Goal: Information Seeking & Learning: Learn about a topic

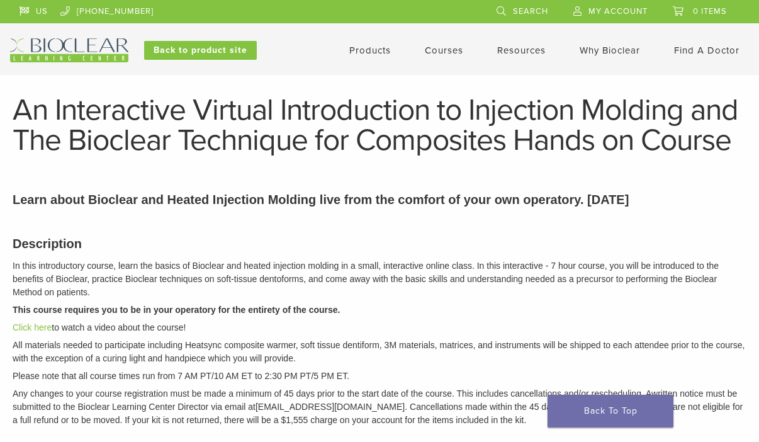
click at [372, 47] on link "Products" at bounding box center [370, 50] width 42 height 11
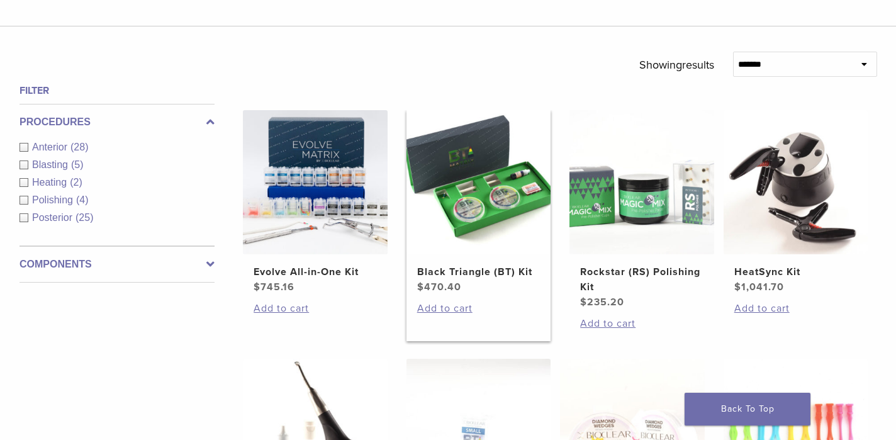
scroll to position [405, 0]
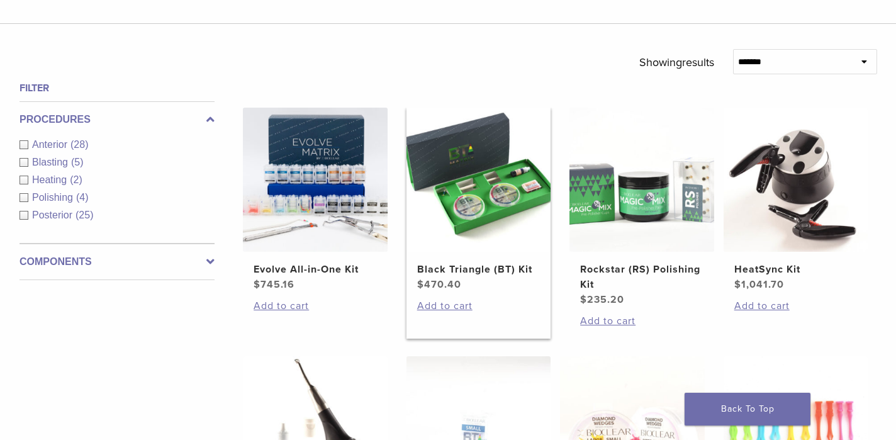
click at [453, 228] on img at bounding box center [479, 180] width 145 height 145
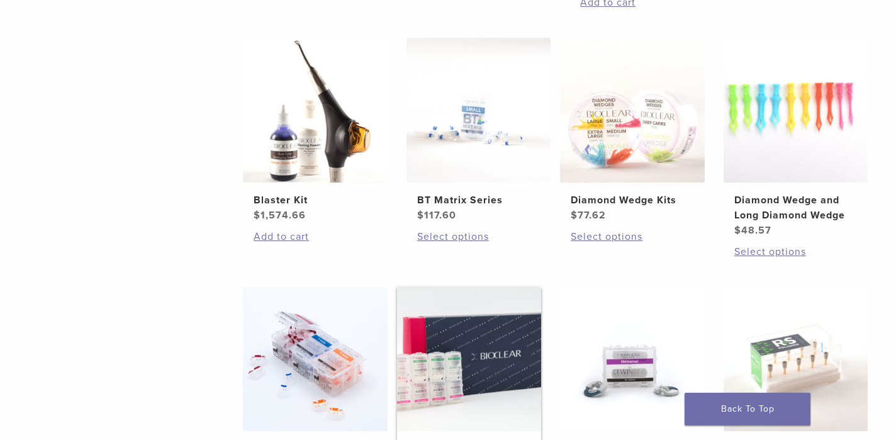
scroll to position [651, 0]
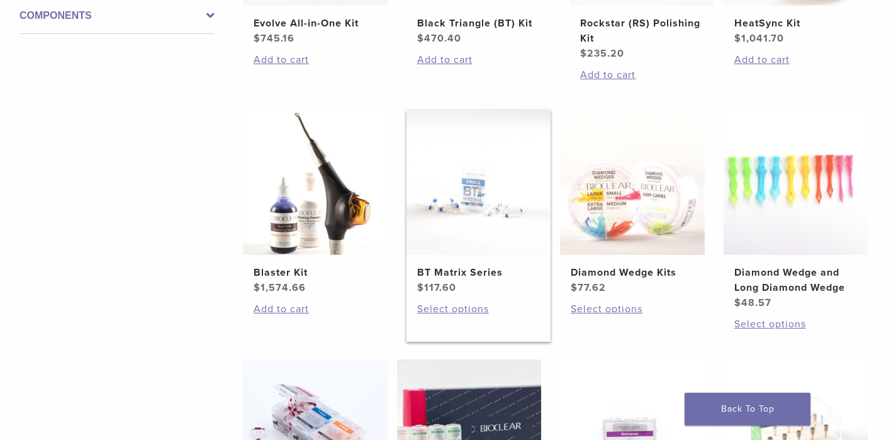
click at [479, 206] on img at bounding box center [479, 182] width 145 height 145
click at [630, 180] on img at bounding box center [632, 182] width 145 height 145
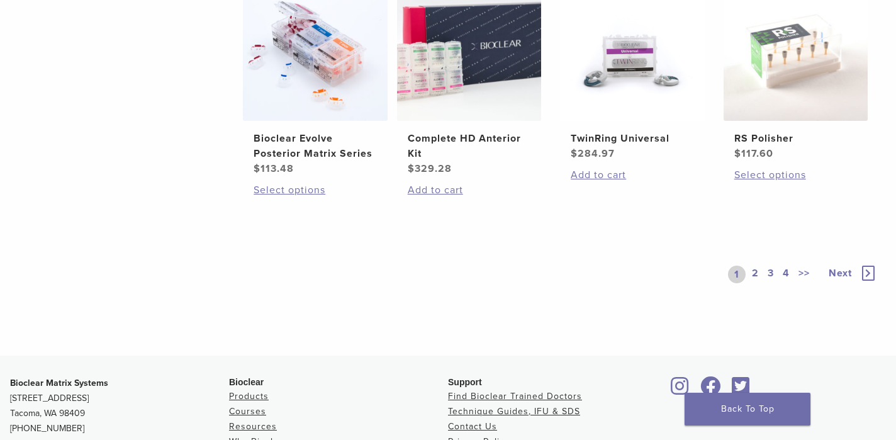
scroll to position [1034, 0]
click at [758, 273] on link "2" at bounding box center [756, 274] width 12 height 18
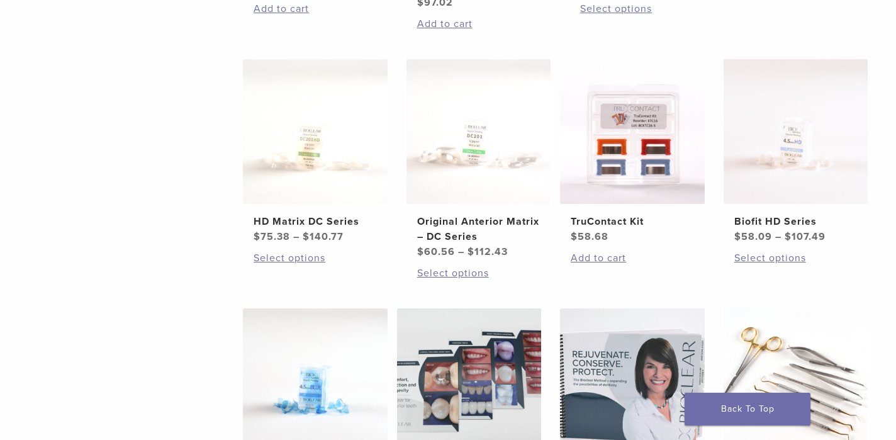
scroll to position [608, 0]
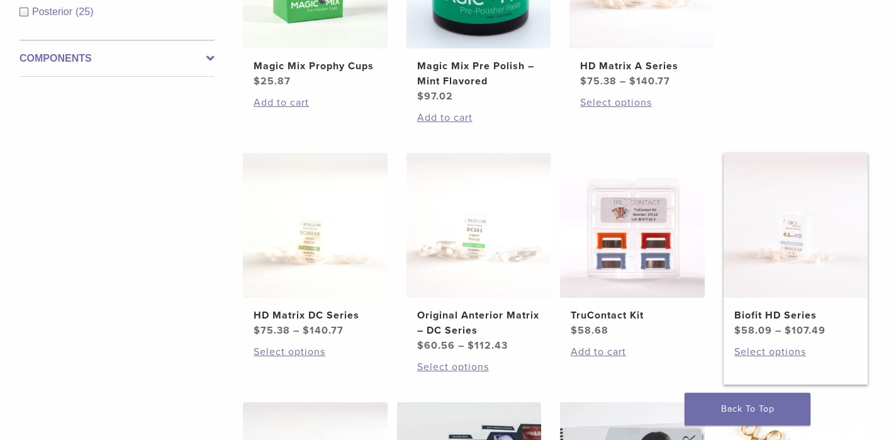
click at [798, 223] on img at bounding box center [796, 225] width 145 height 145
click at [449, 198] on img at bounding box center [479, 225] width 145 height 145
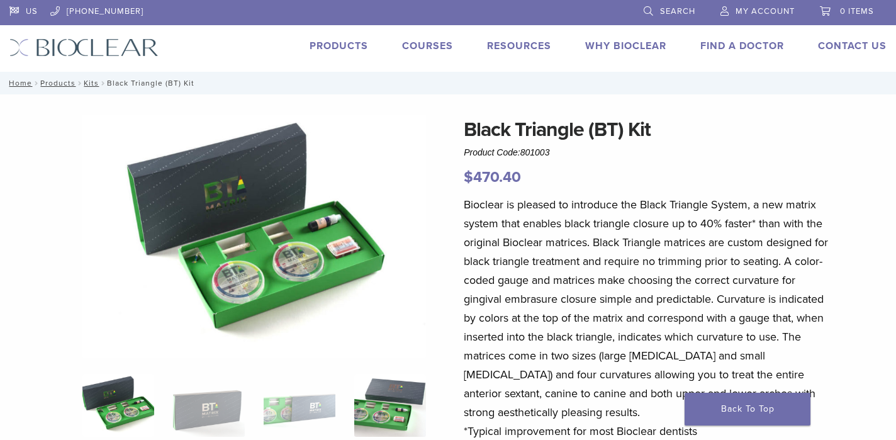
click at [391, 397] on img at bounding box center [390, 405] width 72 height 63
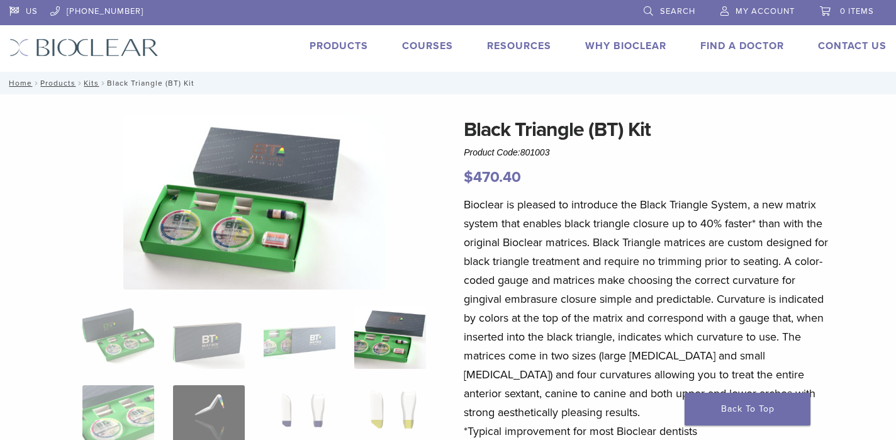
click at [391, 397] on img at bounding box center [390, 416] width 72 height 63
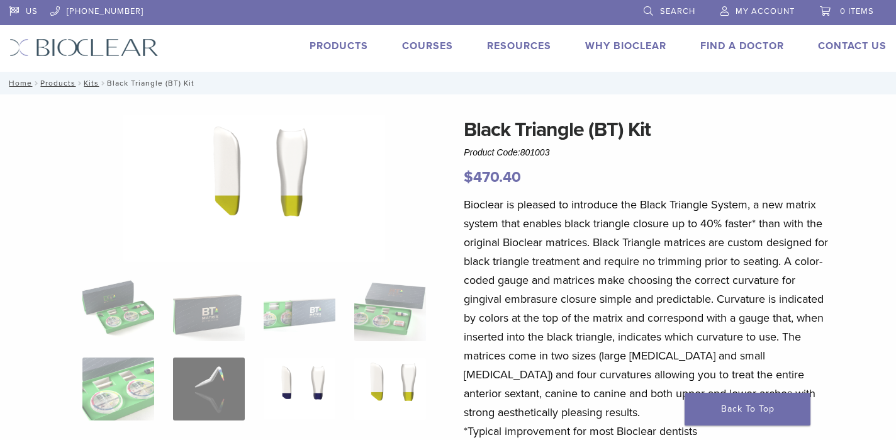
click at [313, 377] on img at bounding box center [300, 388] width 72 height 63
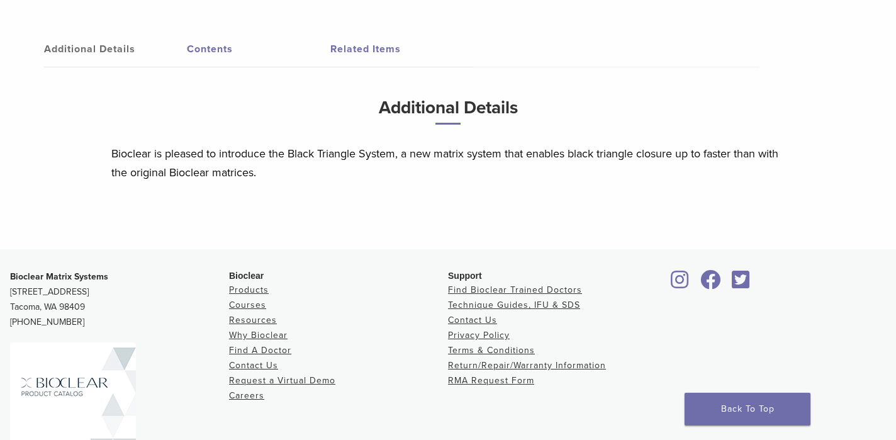
scroll to position [510, 0]
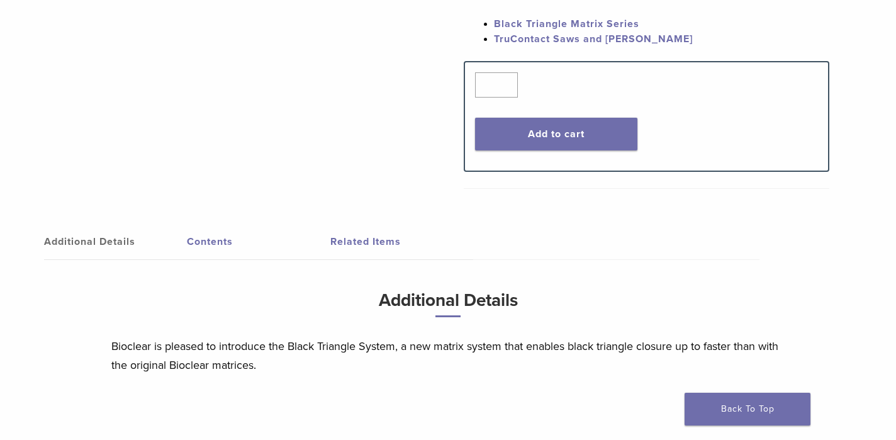
click at [218, 246] on link "Contents" at bounding box center [258, 241] width 143 height 35
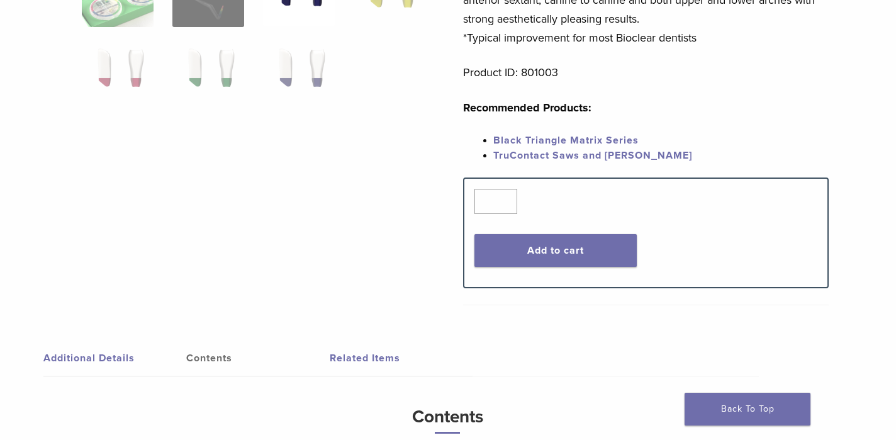
scroll to position [369, 1]
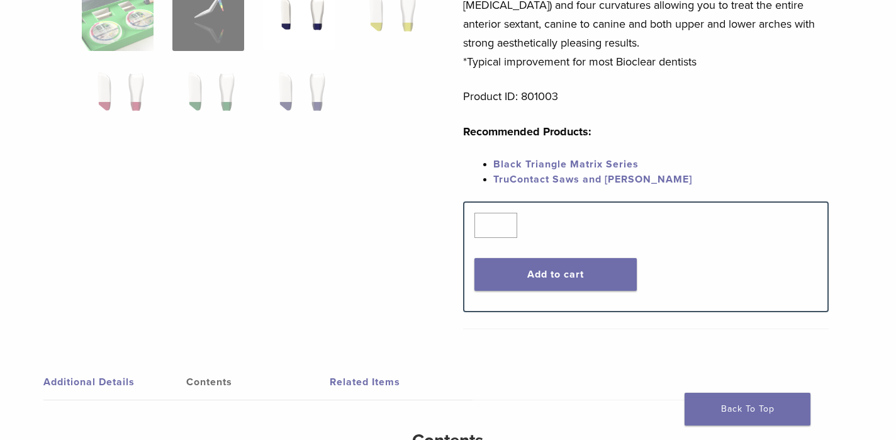
click at [339, 380] on link "Related Items" at bounding box center [401, 381] width 143 height 35
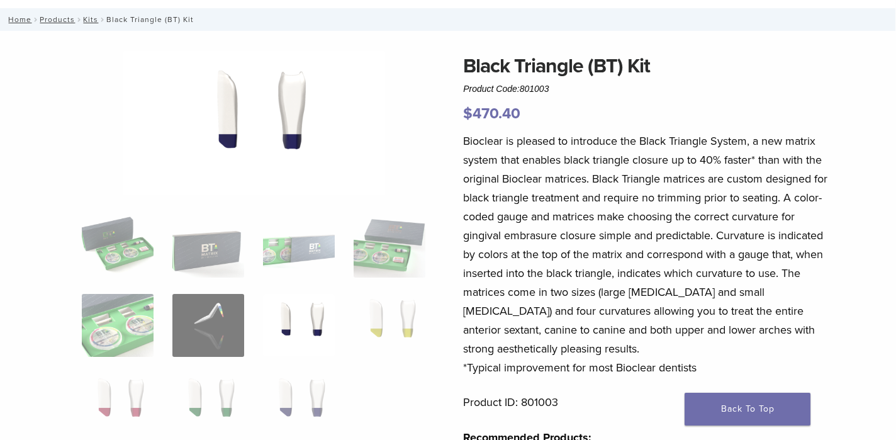
scroll to position [58, 1]
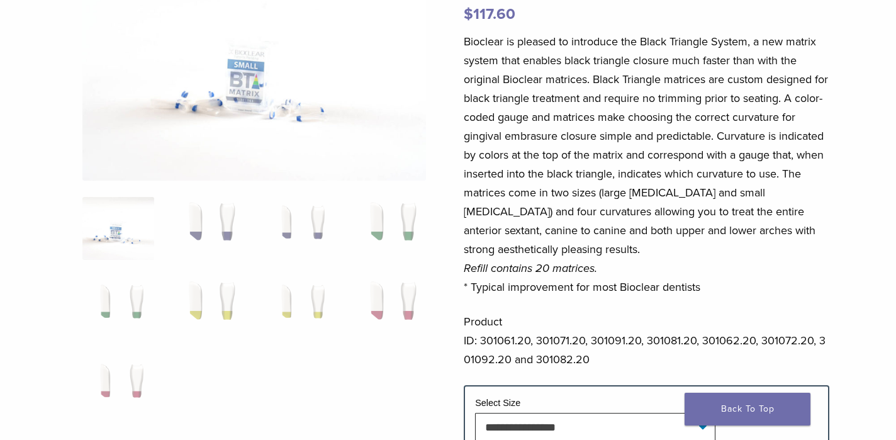
scroll to position [176, 0]
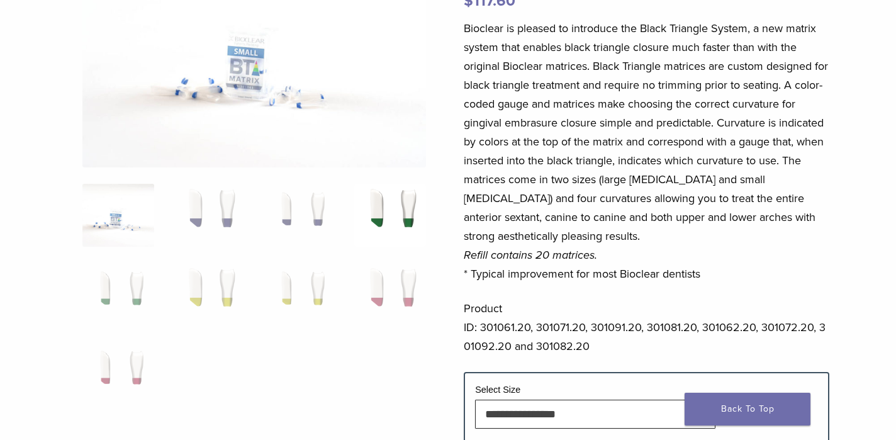
click at [376, 204] on img at bounding box center [390, 215] width 72 height 63
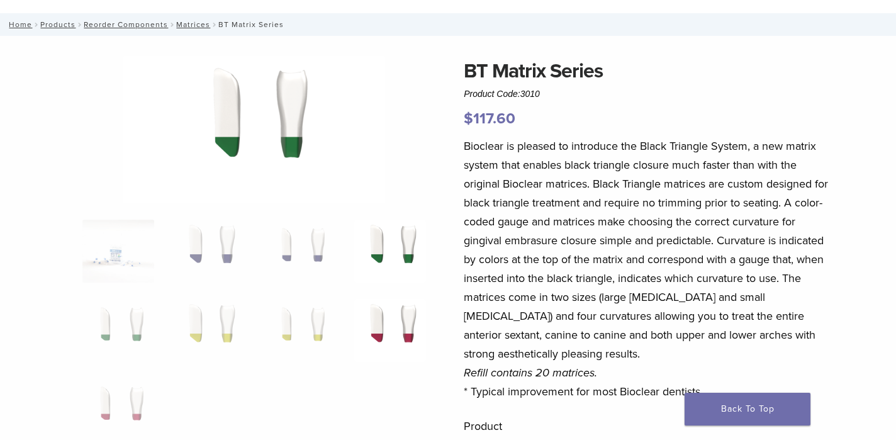
scroll to position [53, 0]
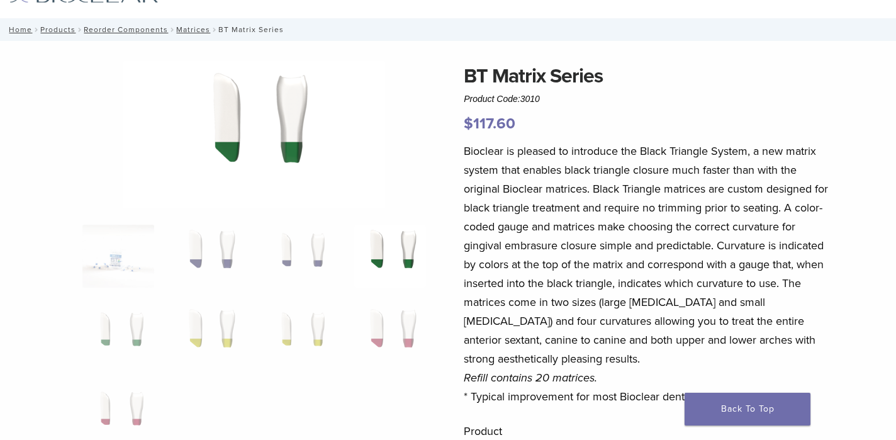
click at [405, 245] on img at bounding box center [390, 256] width 72 height 63
click at [414, 255] on img at bounding box center [390, 256] width 72 height 63
click at [404, 315] on img at bounding box center [390, 335] width 72 height 63
click at [324, 309] on img at bounding box center [300, 335] width 72 height 63
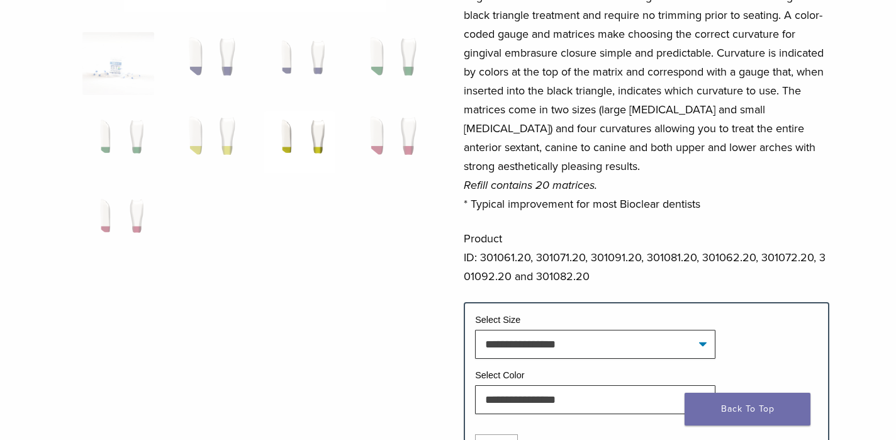
scroll to position [322, 0]
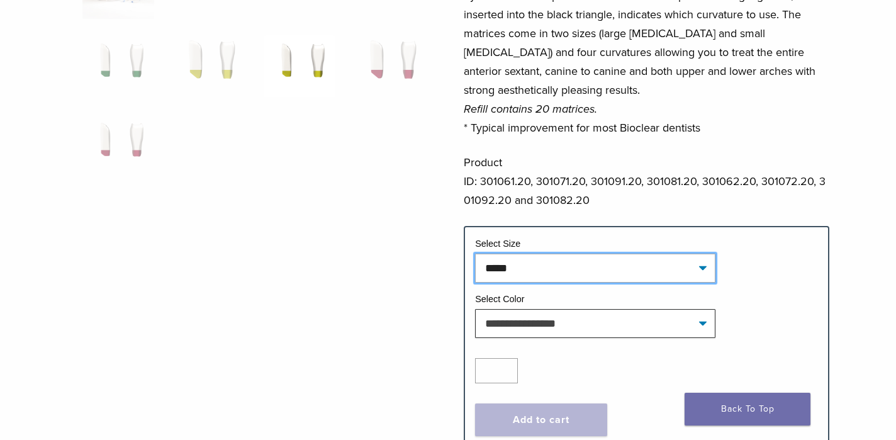
select select "*****"
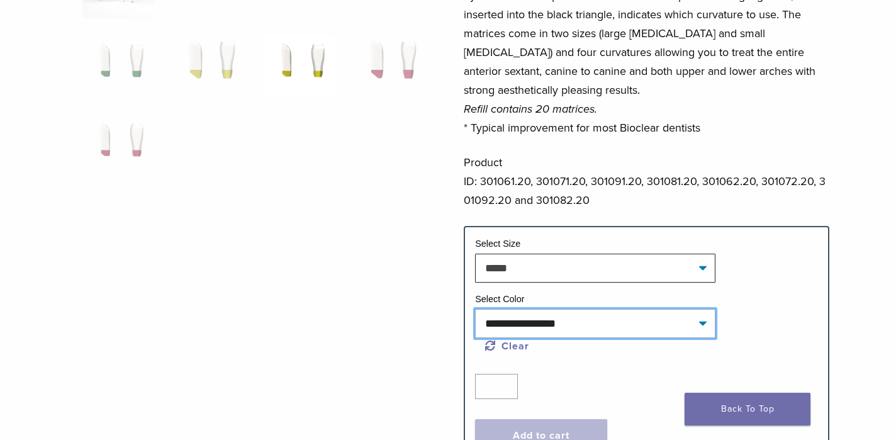
select select "****"
select select "*****"
select select "****"
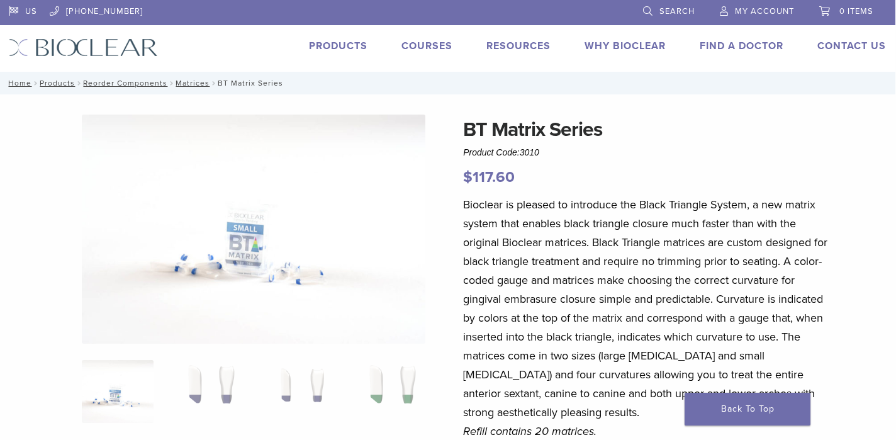
scroll to position [0, 1]
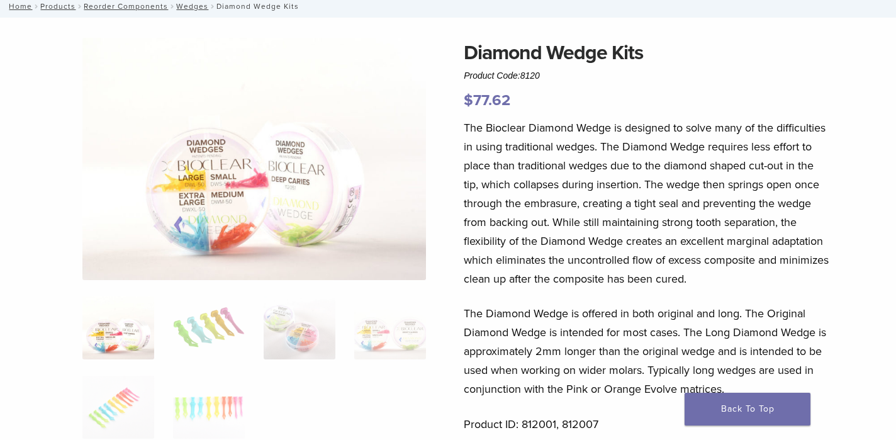
scroll to position [79, 0]
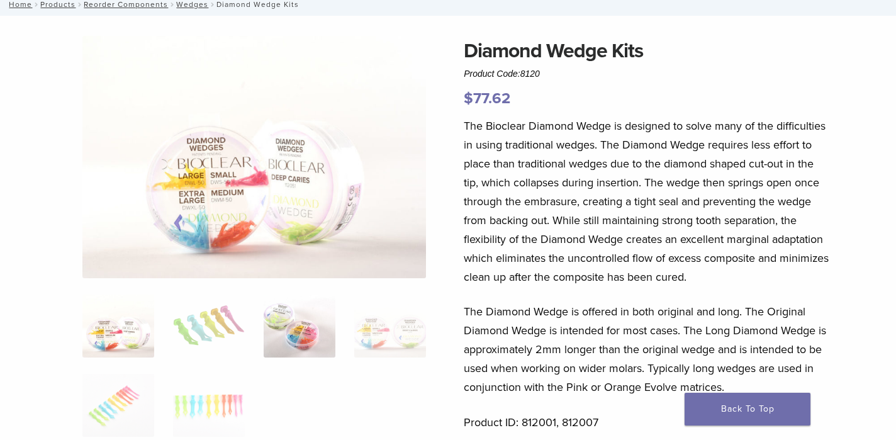
click at [290, 314] on img at bounding box center [300, 326] width 72 height 63
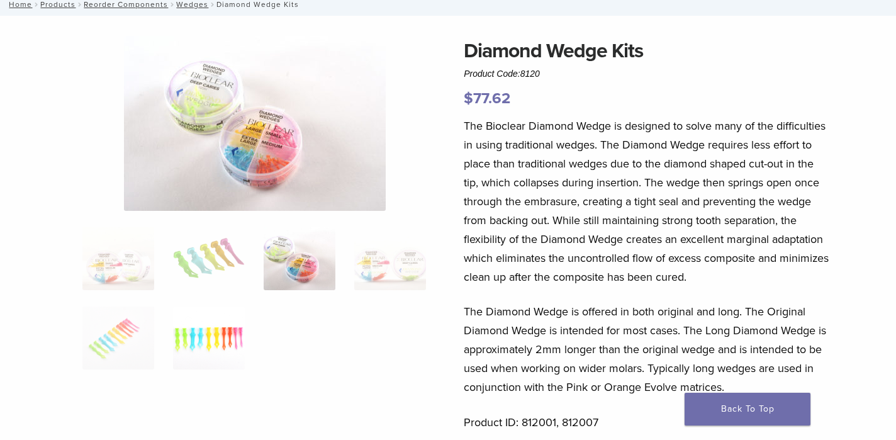
click at [224, 330] on img at bounding box center [209, 338] width 72 height 63
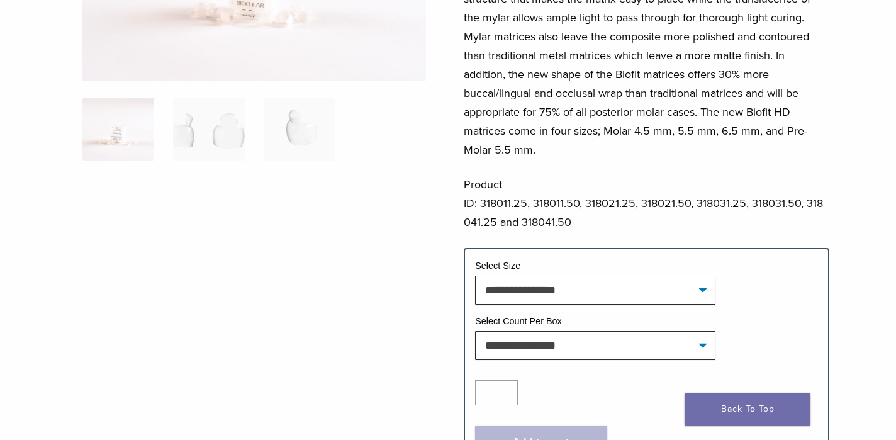
scroll to position [266, 0]
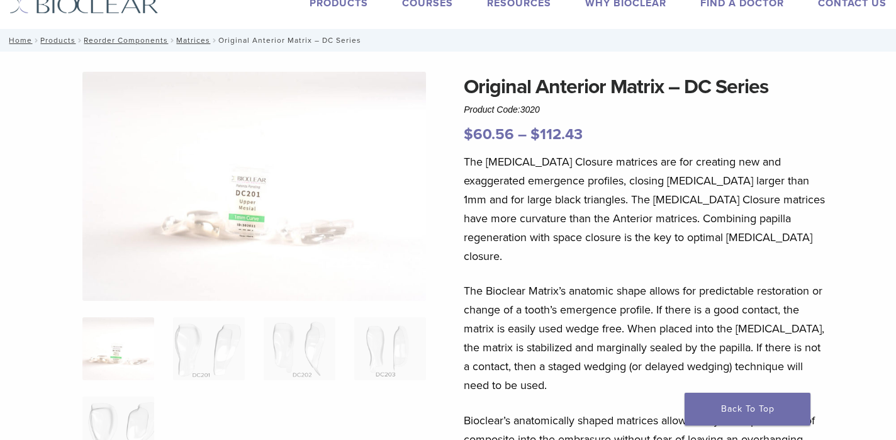
scroll to position [42, 0]
click at [254, 203] on img at bounding box center [253, 186] width 343 height 229
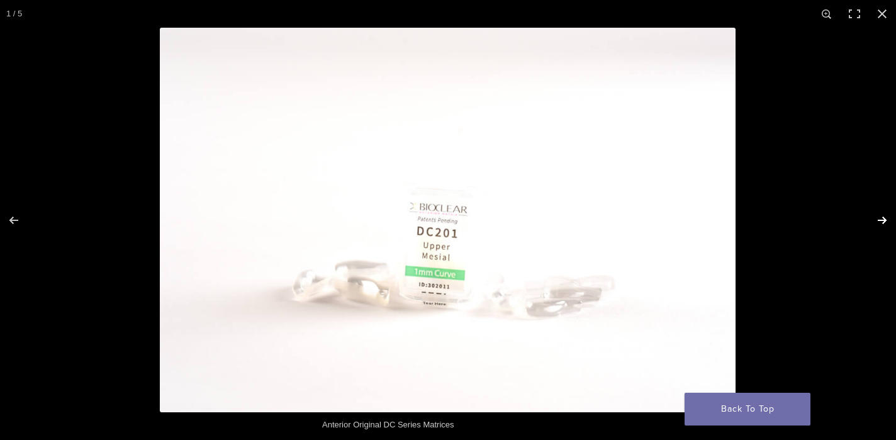
click at [885, 218] on button "Next (arrow right)" at bounding box center [874, 220] width 44 height 63
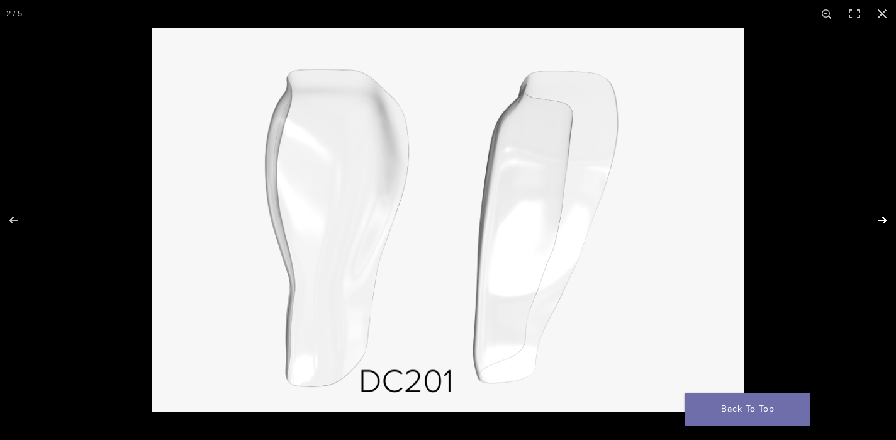
click at [885, 218] on button "Next (arrow right)" at bounding box center [874, 220] width 44 height 63
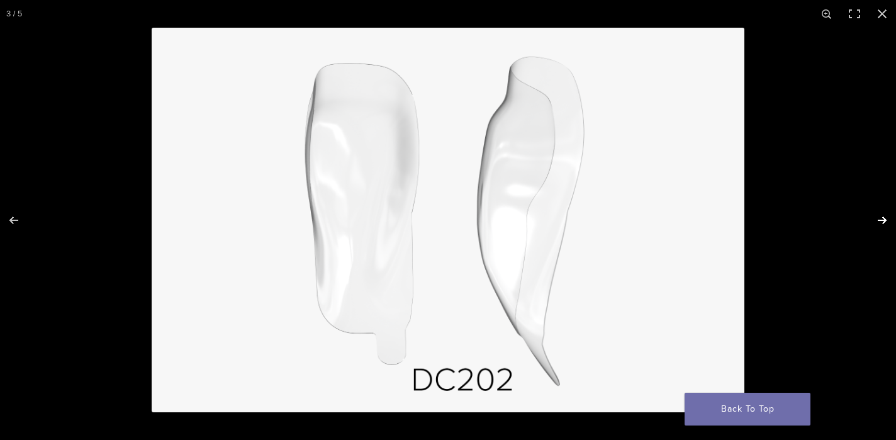
click at [885, 218] on button "Next (arrow right)" at bounding box center [874, 220] width 44 height 63
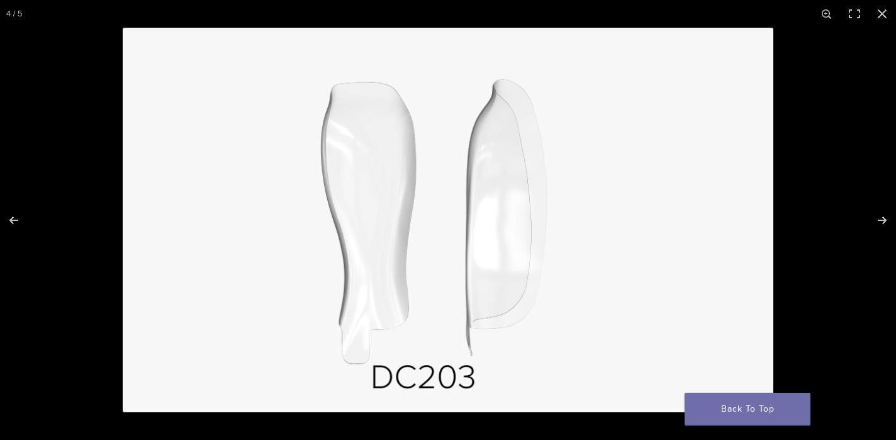
click at [845, 189] on div at bounding box center [571, 248] width 896 height 440
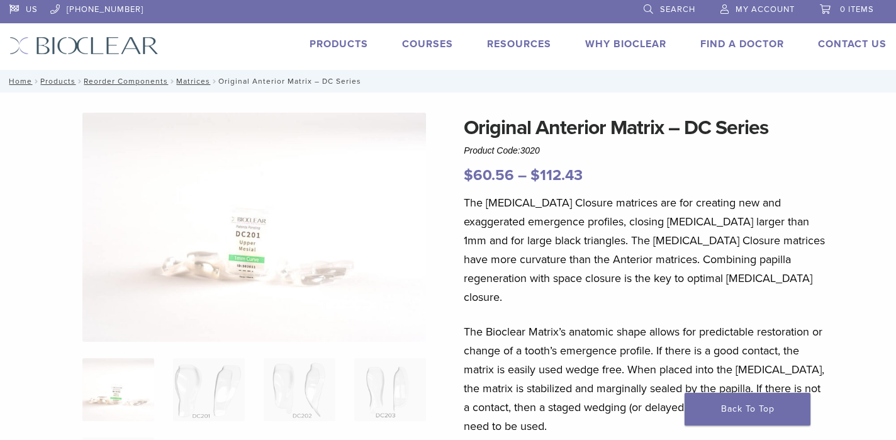
scroll to position [2, 1]
click at [587, 126] on h1 "Original Anterior Matrix – DC Series" at bounding box center [646, 128] width 366 height 30
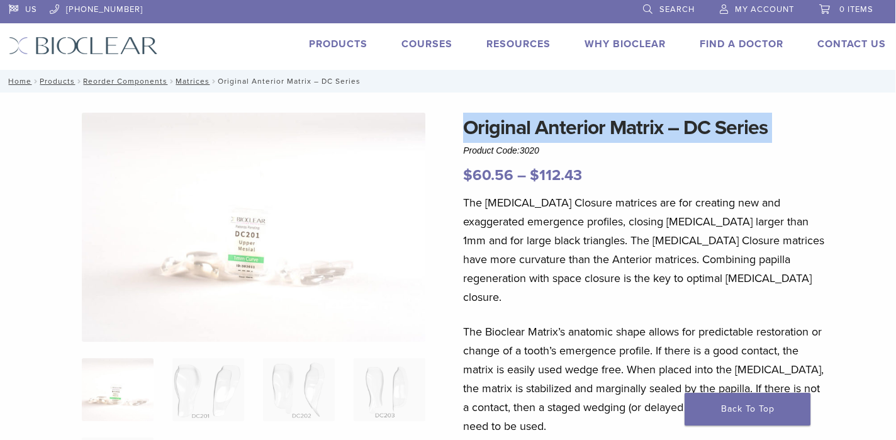
click at [587, 126] on h1 "Original Anterior Matrix – DC Series" at bounding box center [646, 128] width 366 height 30
copy div "Original Anterior Matrix – DC Series"
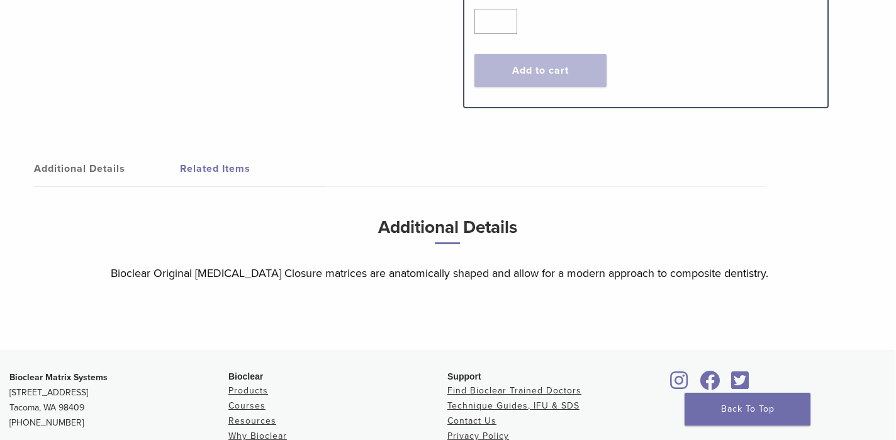
scroll to position [740, 1]
click at [108, 152] on link "Additional Details" at bounding box center [107, 169] width 146 height 35
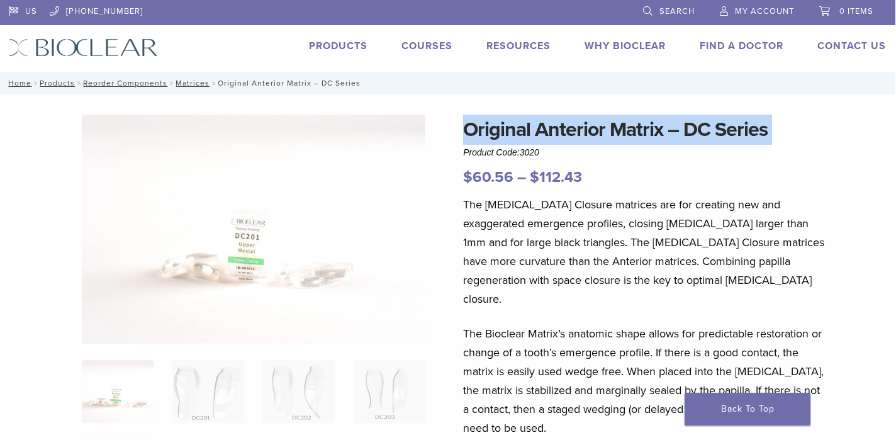
scroll to position [0, 1]
click at [201, 82] on link "Matrices" at bounding box center [193, 83] width 34 height 9
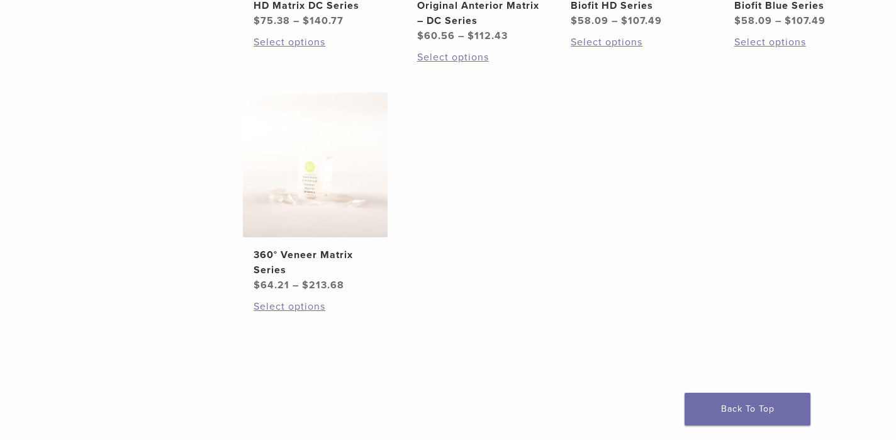
scroll to position [698, 1]
click at [302, 215] on img at bounding box center [314, 165] width 145 height 145
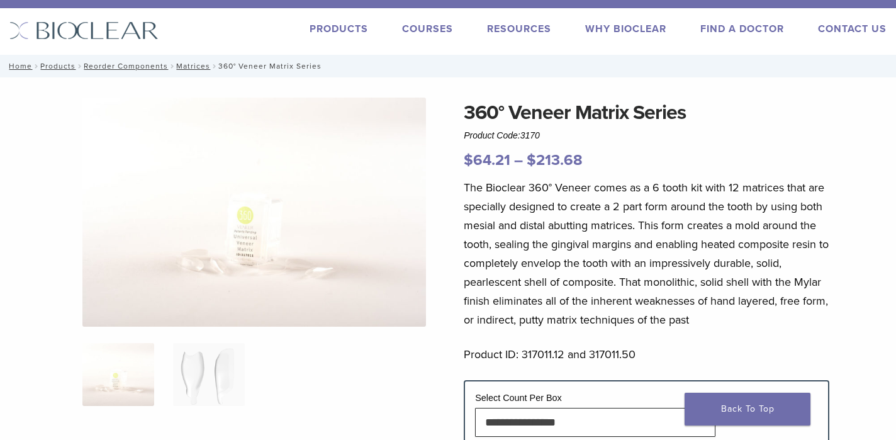
scroll to position [20, 0]
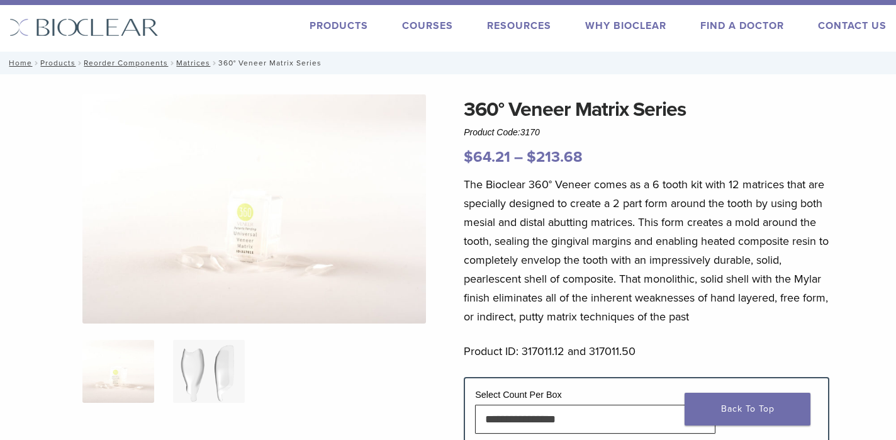
click at [239, 358] on img at bounding box center [209, 371] width 72 height 63
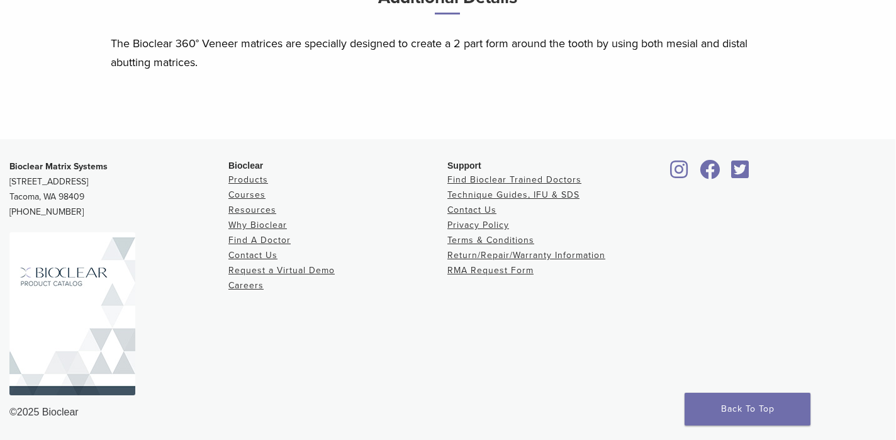
scroll to position [695, 1]
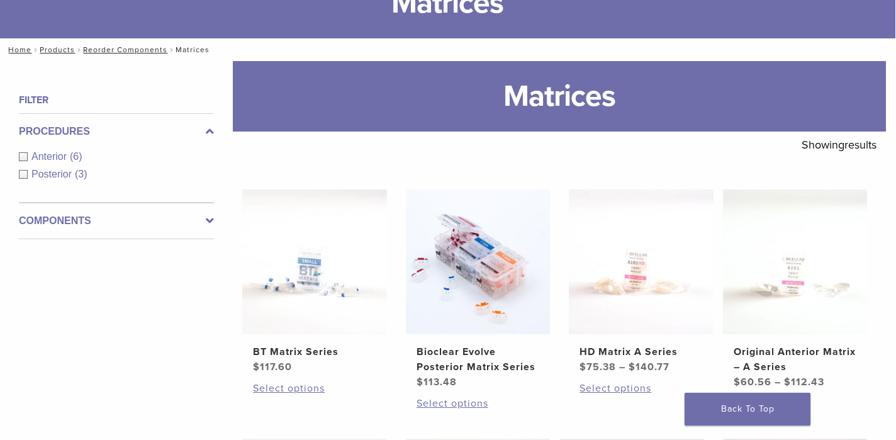
scroll to position [104, 1]
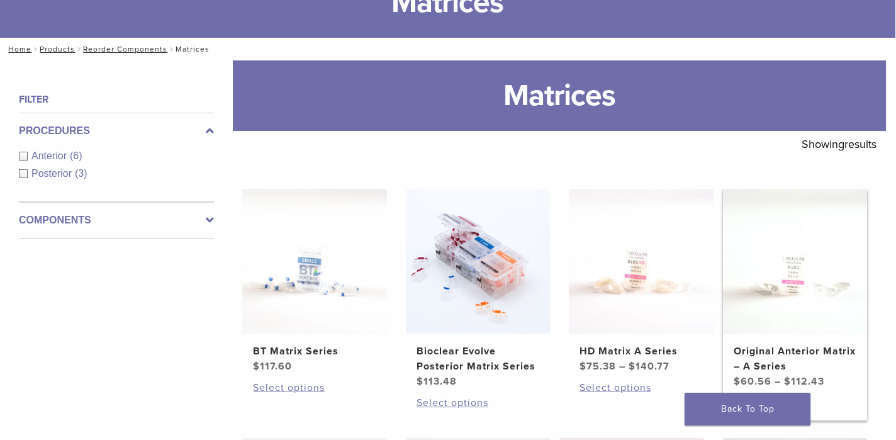
click at [780, 278] on img at bounding box center [795, 261] width 145 height 145
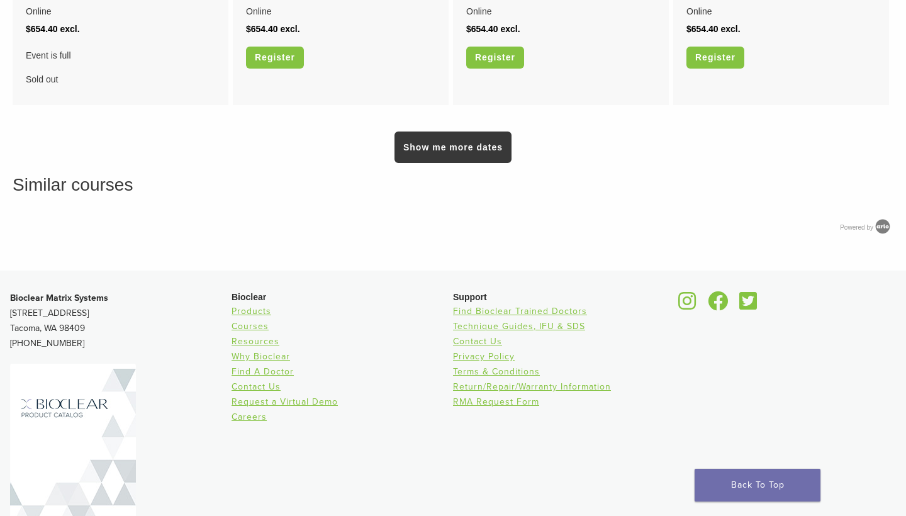
scroll to position [1194, 0]
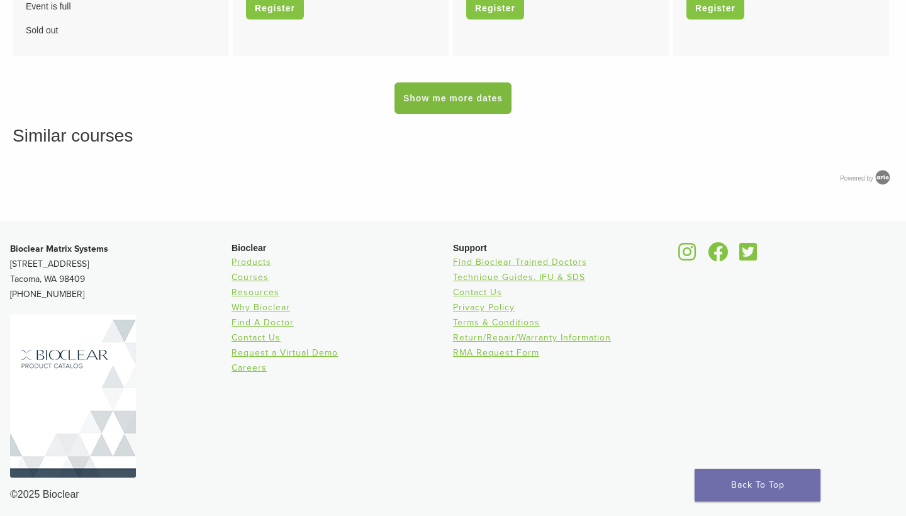
click at [475, 101] on link "Show me more dates" at bounding box center [453, 97] width 117 height 31
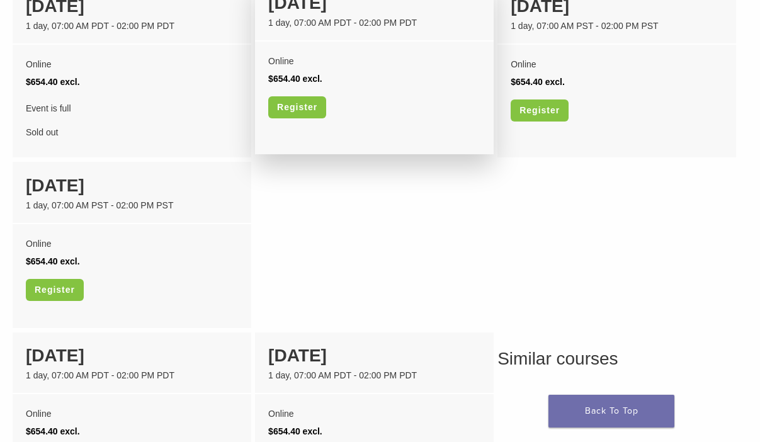
scroll to position [797, 0]
